Goal: Task Accomplishment & Management: Use online tool/utility

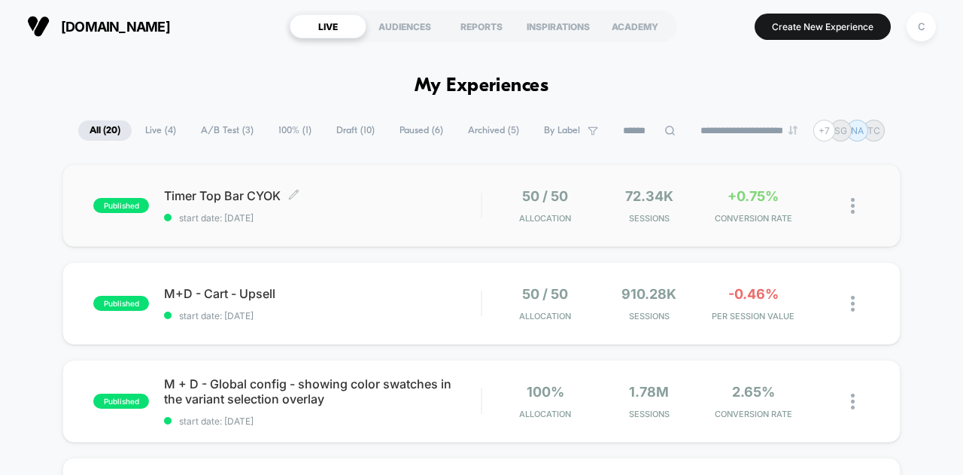
click at [440, 201] on span "Timer Top Bar CYOK Click to edit experience details" at bounding box center [322, 195] width 317 height 15
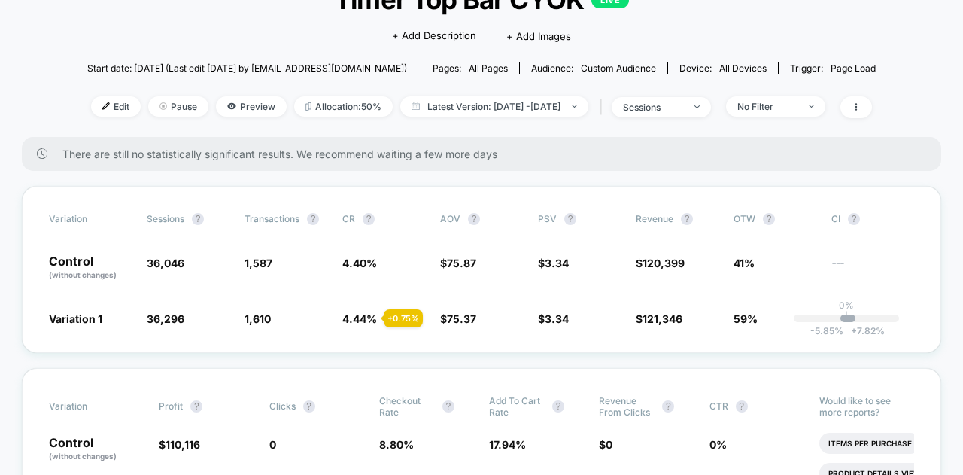
scroll to position [151, 0]
